Goal: Information Seeking & Learning: Learn about a topic

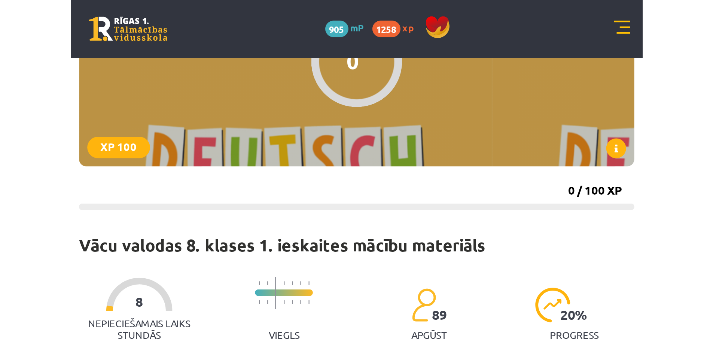
scroll to position [75, 0]
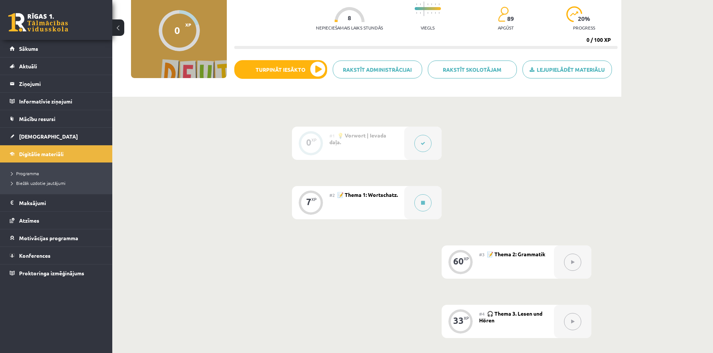
click at [249, 160] on div "0 XP #1 💡 Vorwort | Ievada daļa. 7 XP #2 📝 Thema 1: Wortschatz. 60 XP #3 📝 Them…" at bounding box center [366, 262] width 449 height 271
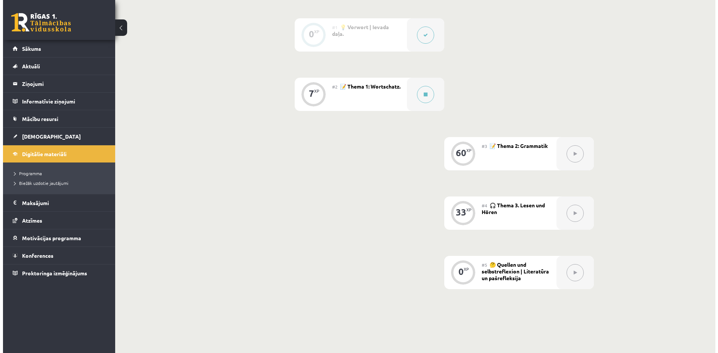
scroll to position [224, 0]
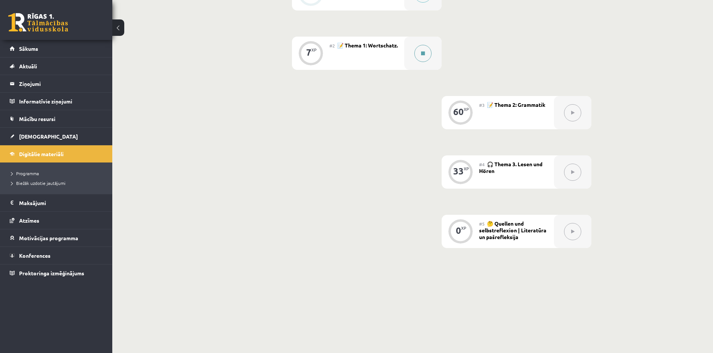
click at [258, 53] on icon at bounding box center [423, 53] width 4 height 4
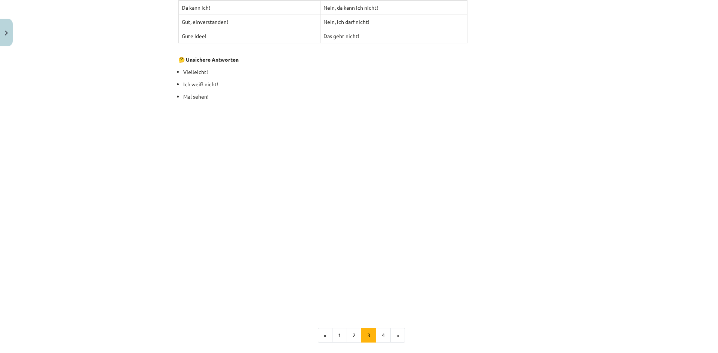
scroll to position [1011, 0]
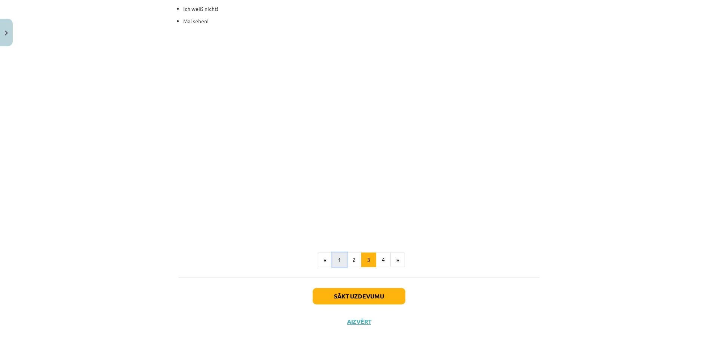
click at [258, 160] on button "1" at bounding box center [339, 260] width 15 height 15
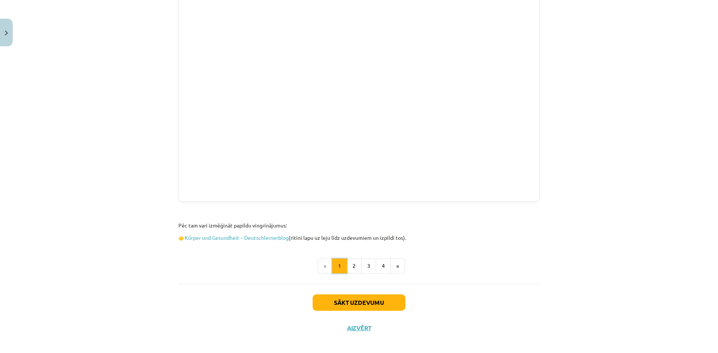
scroll to position [733, 0]
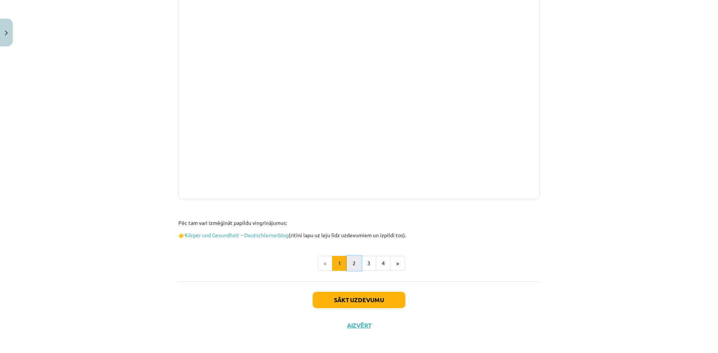
click at [258, 160] on button "2" at bounding box center [354, 263] width 15 height 15
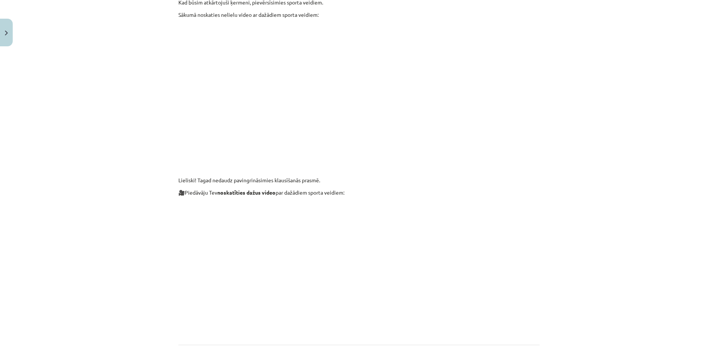
scroll to position [134, 0]
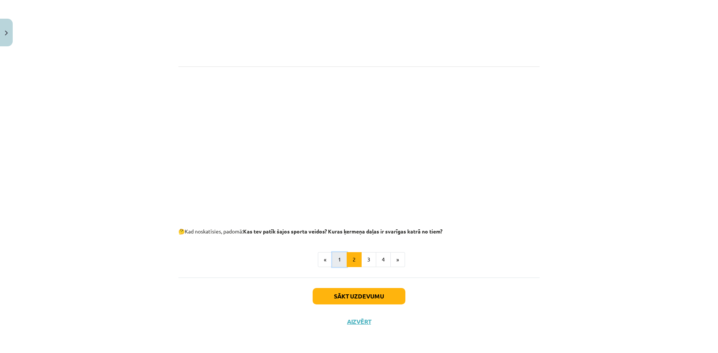
click at [258, 160] on button "1" at bounding box center [339, 259] width 15 height 15
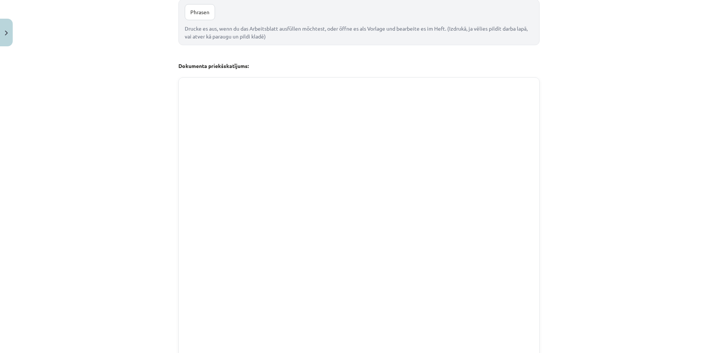
scroll to position [658, 0]
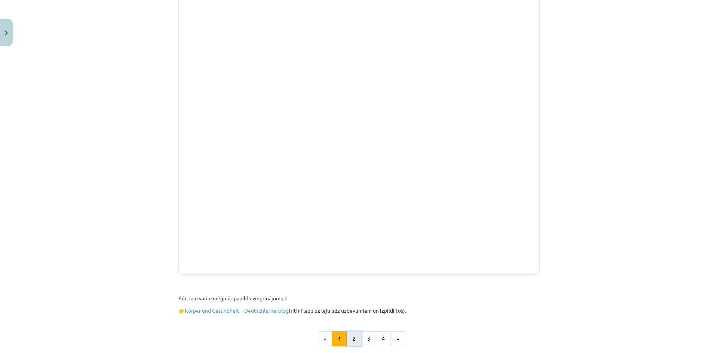
click at [258, 160] on button "2" at bounding box center [354, 339] width 15 height 15
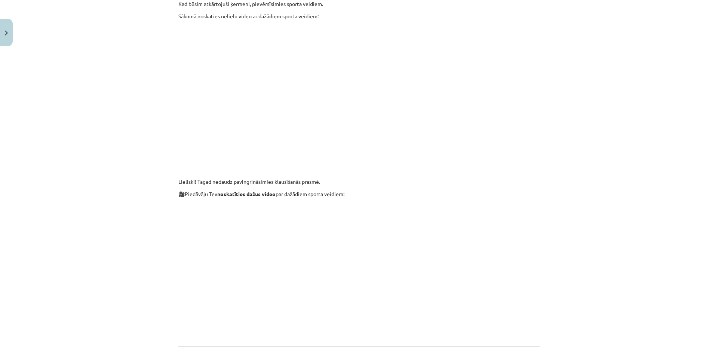
scroll to position [0, 0]
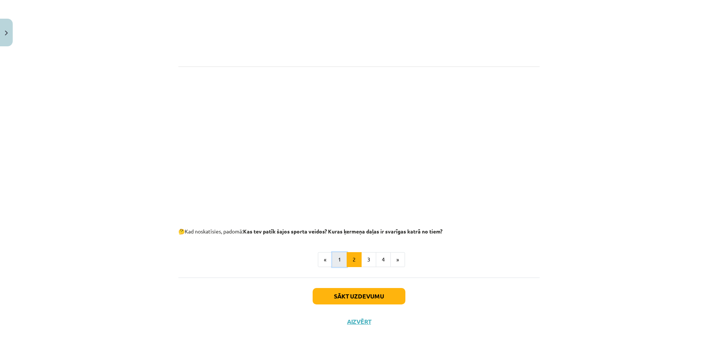
click at [258, 160] on button "1" at bounding box center [339, 259] width 15 height 15
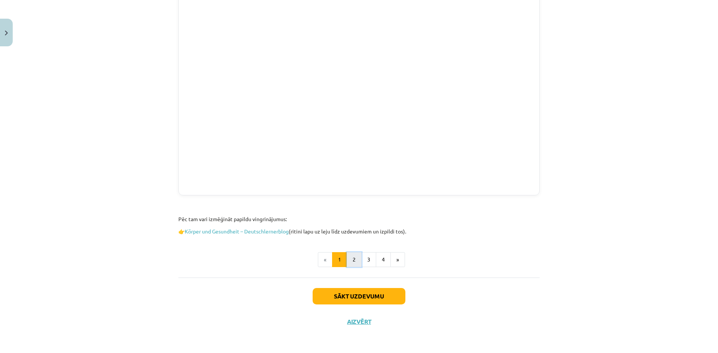
click at [258, 160] on button "2" at bounding box center [354, 259] width 15 height 15
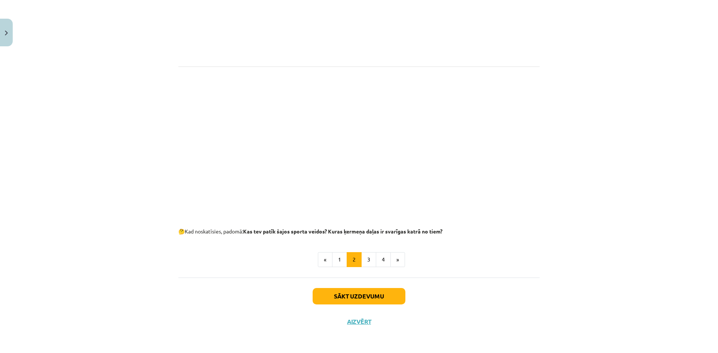
scroll to position [336, 0]
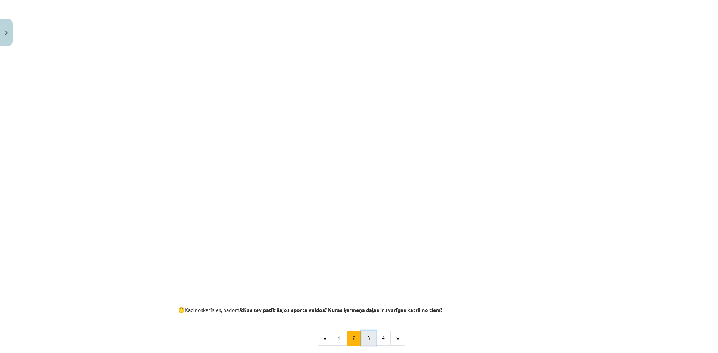
click at [258, 160] on button "3" at bounding box center [368, 338] width 15 height 15
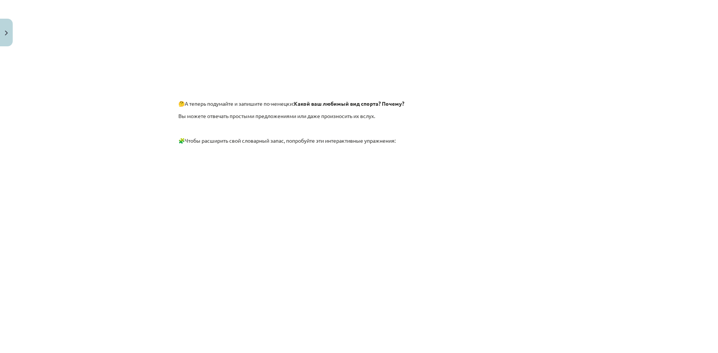
scroll to position [209, 0]
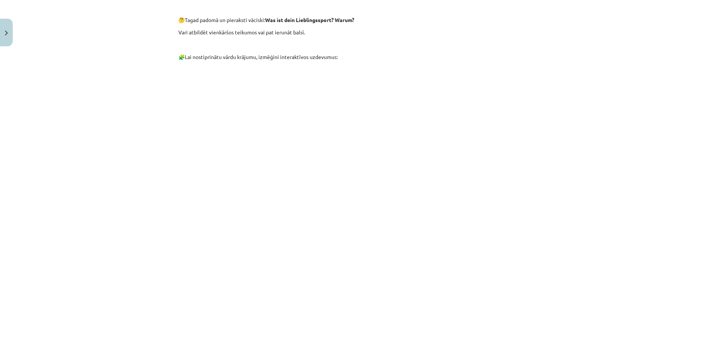
click at [128, 80] on div "Mācību tēma: Vācu valodas 8. klases 1. ieskaites mācību materiāls #2 📝 Thema 1:…" at bounding box center [359, 176] width 718 height 353
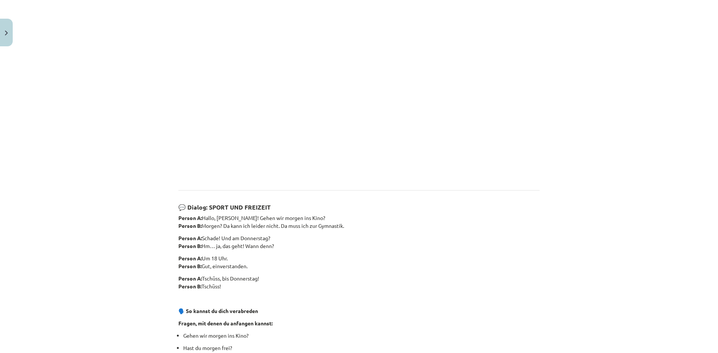
scroll to position [508, 0]
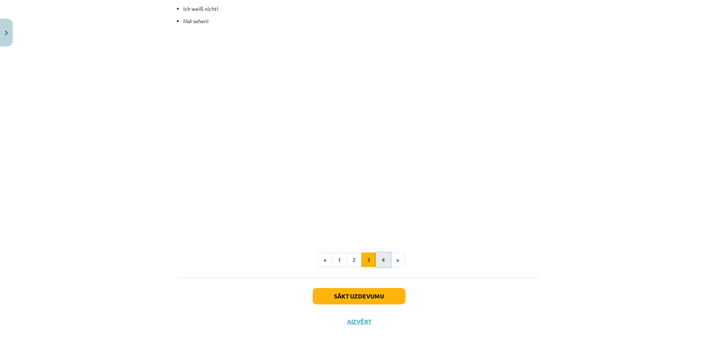
click at [258, 160] on button "4" at bounding box center [383, 260] width 15 height 15
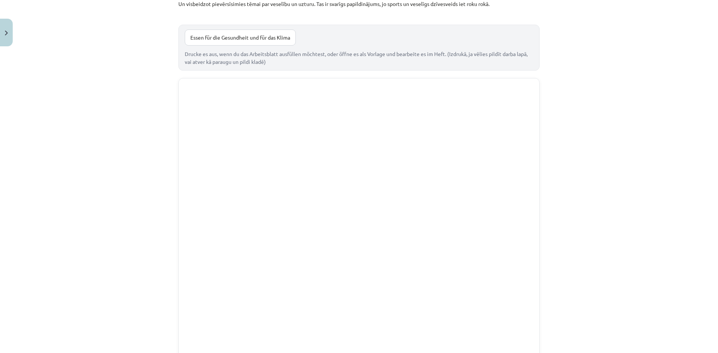
scroll to position [97, 0]
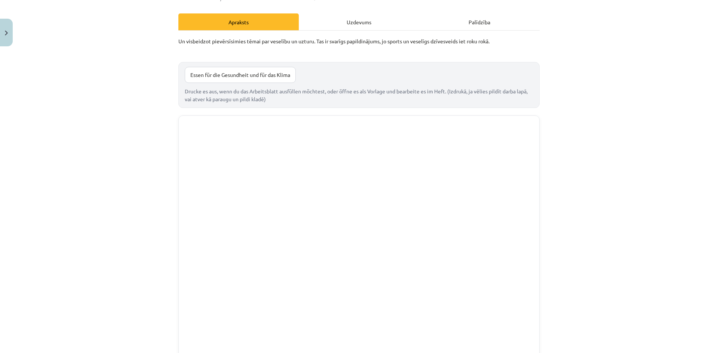
click at [225, 65] on div "Essen für die Gesundheit und für das Klima Drucke es aus, wenn du das Arbeitsbl…" at bounding box center [358, 85] width 361 height 46
click at [220, 73] on link "Essen für die Gesundheit und für das Klima" at bounding box center [240, 75] width 111 height 16
